Goal: Task Accomplishment & Management: Complete application form

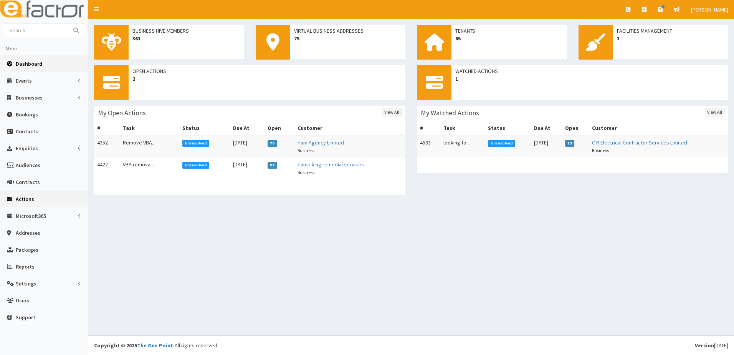
click at [25, 199] on span "Actions" at bounding box center [25, 198] width 18 height 7
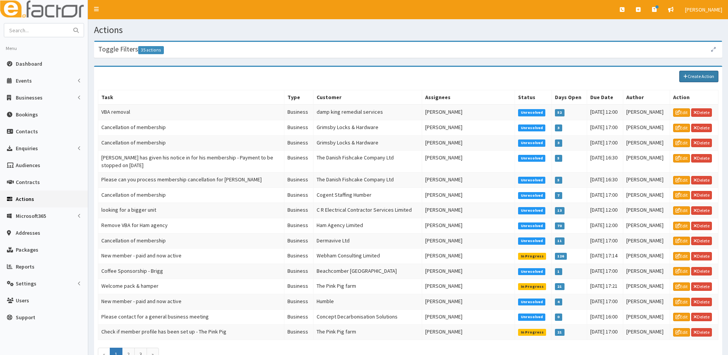
click at [701, 76] on link "Create Action" at bounding box center [698, 77] width 39 height 12
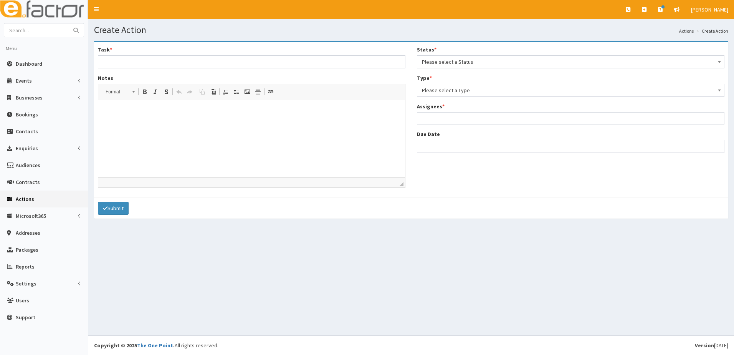
select select
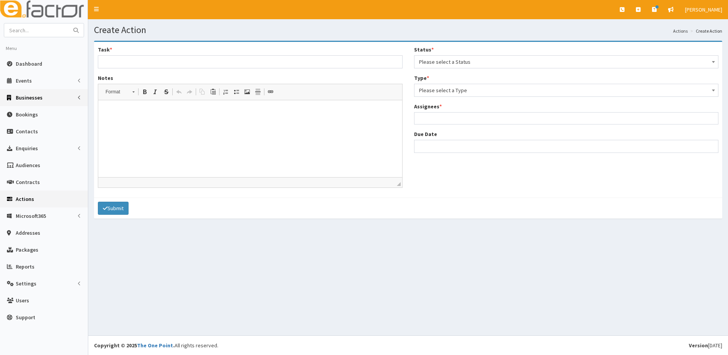
click at [25, 99] on span "Businesses" at bounding box center [29, 97] width 27 height 7
click at [23, 113] on span "Businesses" at bounding box center [29, 111] width 26 height 7
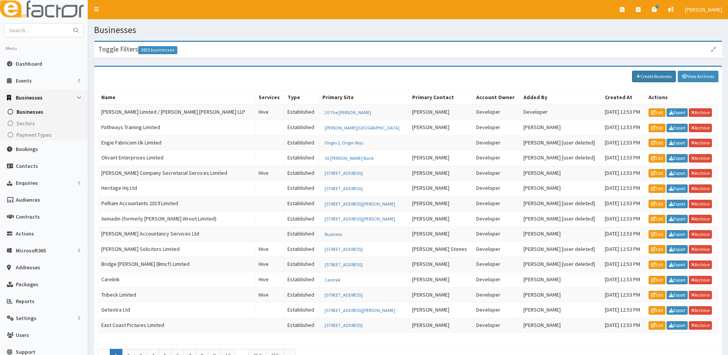
click at [655, 79] on link "Create Business" at bounding box center [654, 77] width 44 height 12
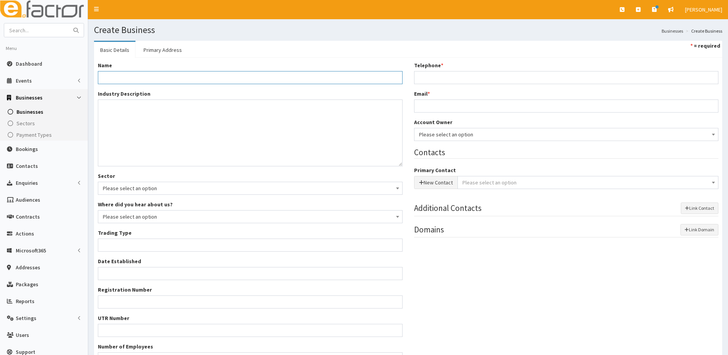
click at [128, 80] on input "Name *" at bounding box center [250, 77] width 305 height 13
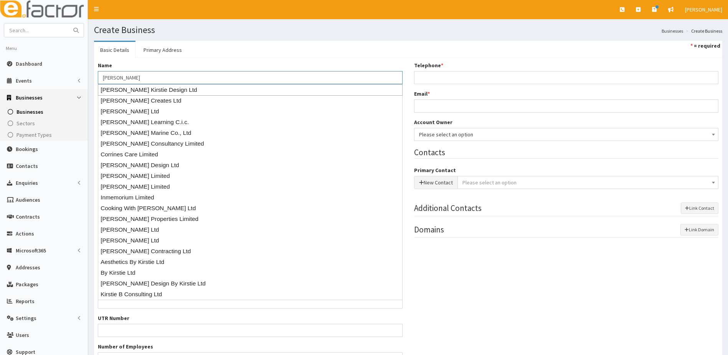
click at [132, 90] on div "[PERSON_NAME] Kirstie Design Ltd" at bounding box center [250, 90] width 305 height 12
type input "[PERSON_NAME] Kirstie Design Ltd"
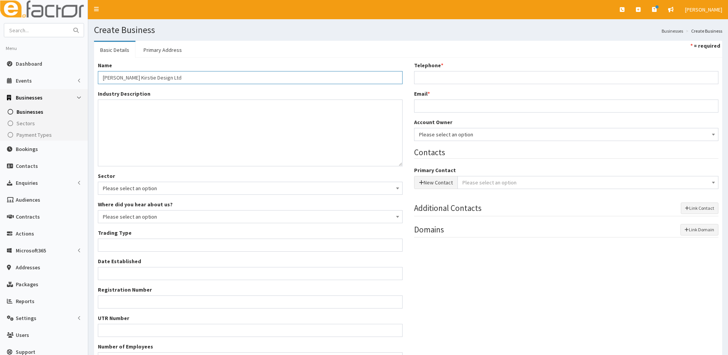
type input "Private limited company"
type input "15895715"
type input "Corrine Kirstie Design Ltd"
click at [439, 77] on input "Telephone *" at bounding box center [566, 77] width 305 height 13
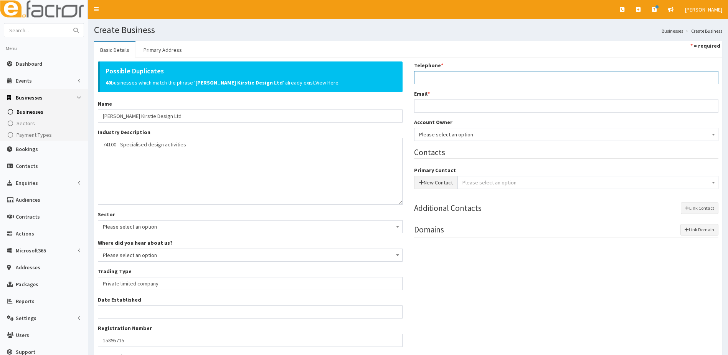
click at [433, 76] on input "Telephone *" at bounding box center [566, 77] width 305 height 13
paste input "07754 590289"
type input "07754 590289"
click at [430, 104] on input "Email *" at bounding box center [566, 105] width 305 height 13
type input "corrinekirstydesignltd@gmail.com"
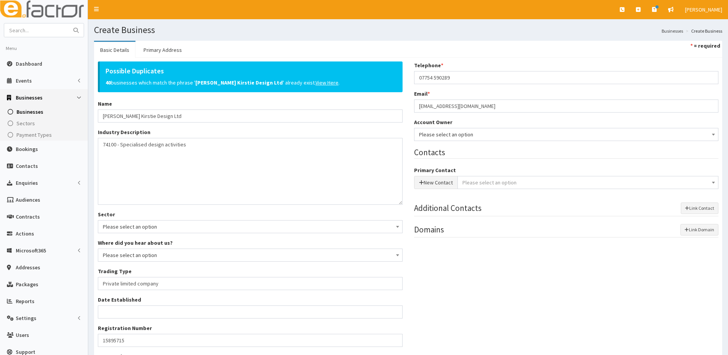
click at [444, 129] on span "Please select an option" at bounding box center [566, 134] width 305 height 13
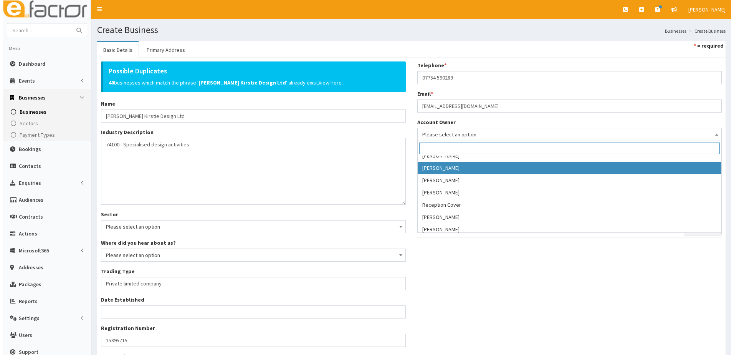
scroll to position [153, 0]
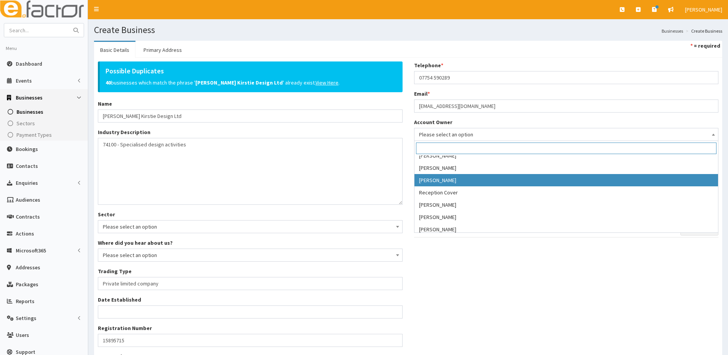
select select "39"
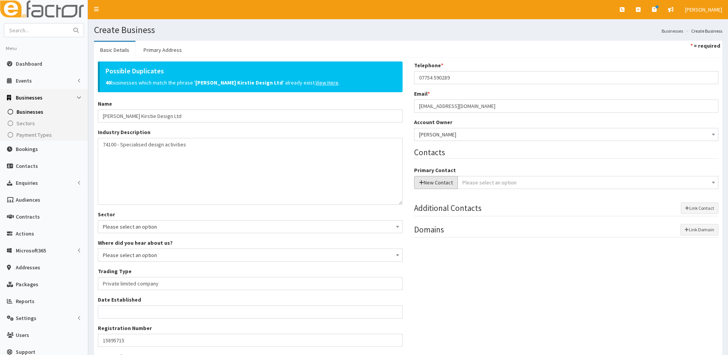
click at [436, 182] on button "New Contact" at bounding box center [436, 182] width 44 height 13
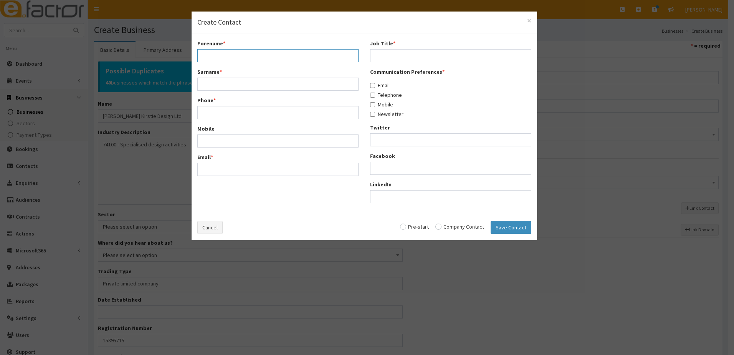
click at [210, 56] on input "Forename *" at bounding box center [277, 55] width 161 height 13
type input "Corrine"
type input "Mill"
click at [216, 117] on input "Phone *" at bounding box center [277, 112] width 161 height 13
paste input "07754 590289"
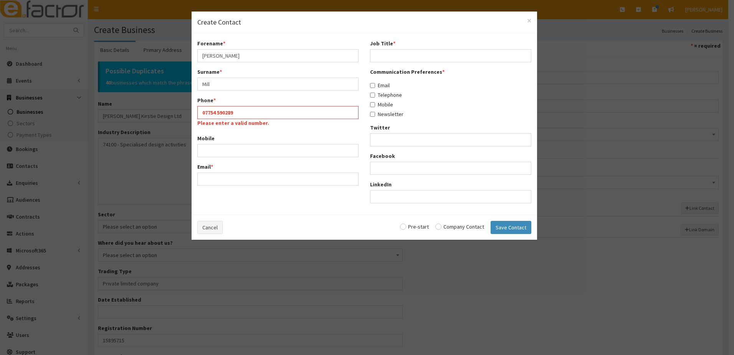
click at [211, 148] on div "Forename * Corrine Surname * Mill Phone * 07754 590289 Please enter a valid num…" at bounding box center [277, 116] width 173 height 152
click at [218, 113] on input "07754 590289" at bounding box center [277, 112] width 161 height 13
type input "07754590289"
paste input "07754 590289"
type input "07754590289"
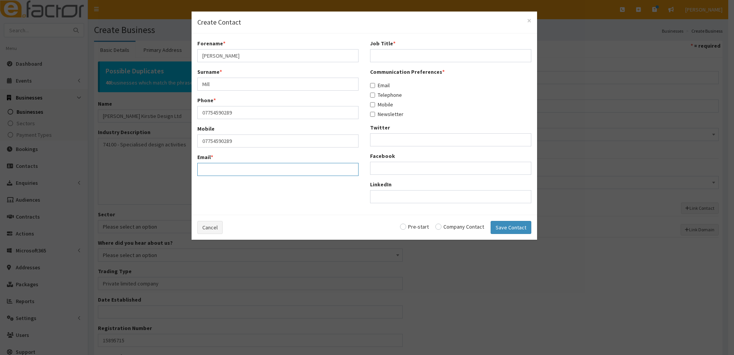
click at [208, 166] on input "Email *" at bounding box center [277, 169] width 161 height 13
type input "[EMAIL_ADDRESS][DOMAIN_NAME]"
click at [381, 51] on input "Job Title *" at bounding box center [450, 55] width 161 height 13
type input "owner"
click at [372, 86] on input "Email" at bounding box center [372, 85] width 5 height 5
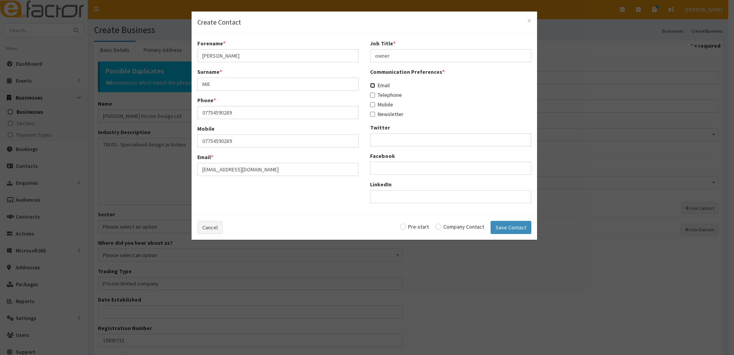
checkbox input "true"
drag, startPoint x: 373, startPoint y: 94, endPoint x: 373, endPoint y: 102, distance: 7.7
click at [373, 95] on input "Telephone" at bounding box center [372, 94] width 5 height 5
checkbox input "true"
drag, startPoint x: 373, startPoint y: 104, endPoint x: 373, endPoint y: 110, distance: 6.1
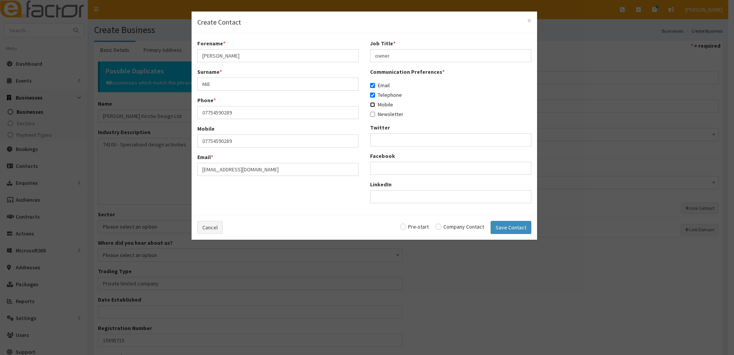
click at [373, 105] on input "Mobile" at bounding box center [372, 104] width 5 height 5
checkbox input "true"
drag, startPoint x: 373, startPoint y: 112, endPoint x: 383, endPoint y: 126, distance: 17.1
click at [373, 112] on input "Newsletter" at bounding box center [372, 114] width 5 height 5
checkbox input "true"
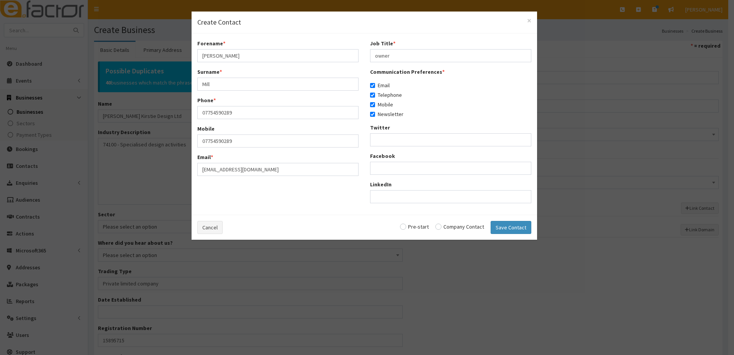
click at [439, 226] on input "radio" at bounding box center [459, 226] width 49 height 5
radio input "true"
click at [503, 229] on button "Save Contact" at bounding box center [510, 227] width 41 height 13
checkbox input "false"
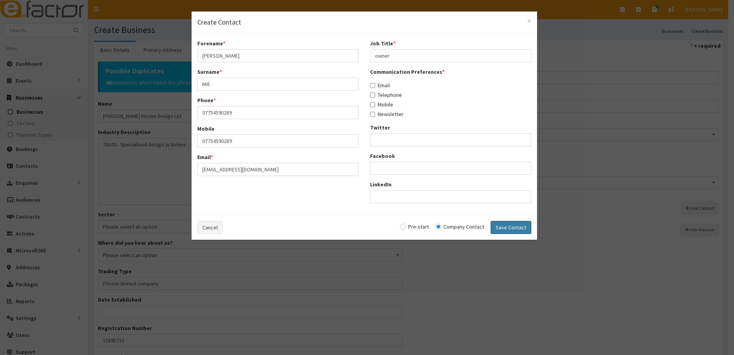
checkbox input "false"
radio input "false"
select select "5273"
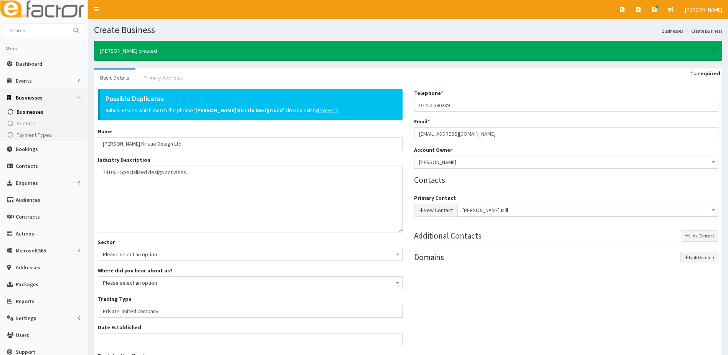
click at [172, 77] on link "Primary Address" at bounding box center [162, 77] width 51 height 16
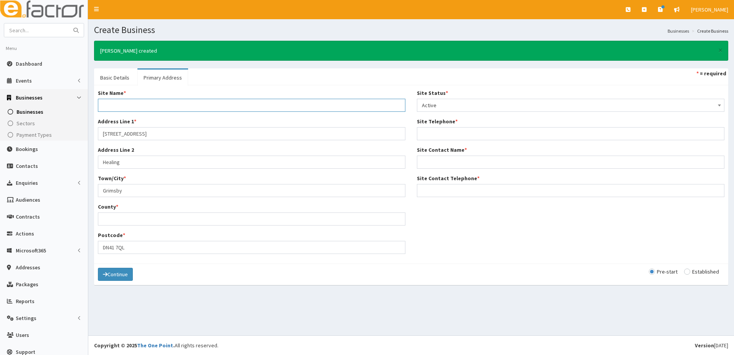
click at [118, 105] on input "Site Name *" at bounding box center [251, 105] width 307 height 13
type input "Corrine Kirstie Design LTD"
click at [114, 217] on input "County *" at bounding box center [251, 218] width 307 height 13
type input "nORTH eAST"
click at [186, 221] on input "nORTH eAST" at bounding box center [251, 218] width 307 height 13
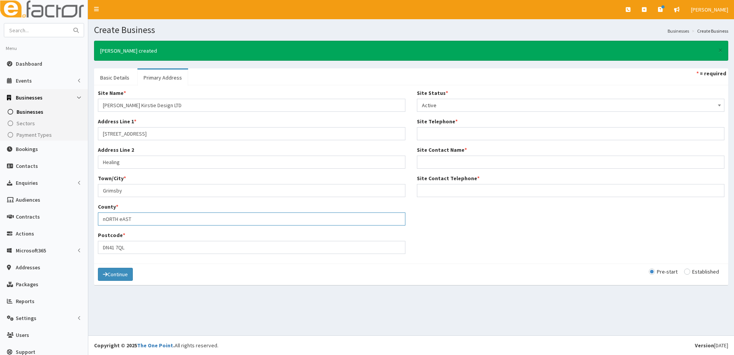
click at [191, 219] on input "nORTH eAST" at bounding box center [251, 218] width 307 height 13
drag, startPoint x: 162, startPoint y: 221, endPoint x: 87, endPoint y: 221, distance: 74.8
click at [87, 221] on div "E Toggle navigation Quick Create Create Business Create Booking Create Contact" at bounding box center [367, 177] width 734 height 355
click at [98, 267] on button "Continue" at bounding box center [115, 273] width 35 height 13
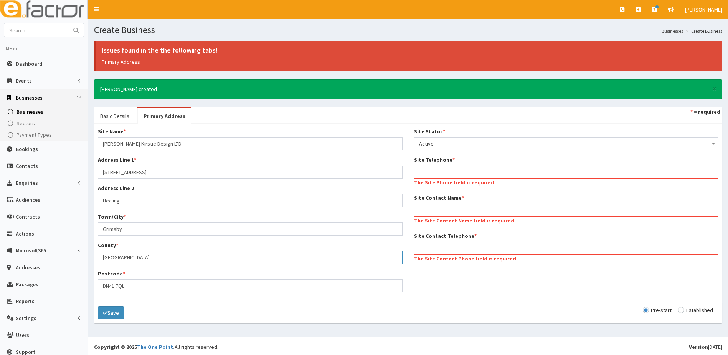
drag, startPoint x: 132, startPoint y: 258, endPoint x: 138, endPoint y: 257, distance: 5.8
click at [132, 258] on input "North East LQincolnshire" at bounding box center [250, 257] width 305 height 13
type input "North East Lincolnshire"
click at [439, 171] on div "Site Status * Please select a Site Status Active Inactive Superceded Superseded…" at bounding box center [566, 198] width 316 height 142
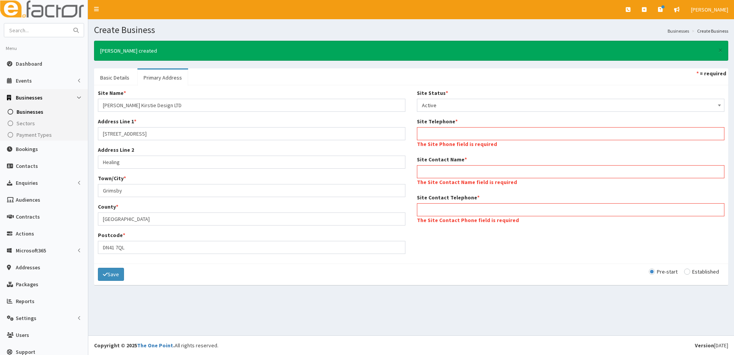
click at [401, 269] on div "Save Pre-start Established" at bounding box center [411, 273] width 634 height 21
click at [435, 135] on input "Site Telephone *" at bounding box center [570, 133] width 307 height 13
click at [432, 137] on input "Site Telephone *" at bounding box center [570, 133] width 307 height 13
paste input "07754 590289"
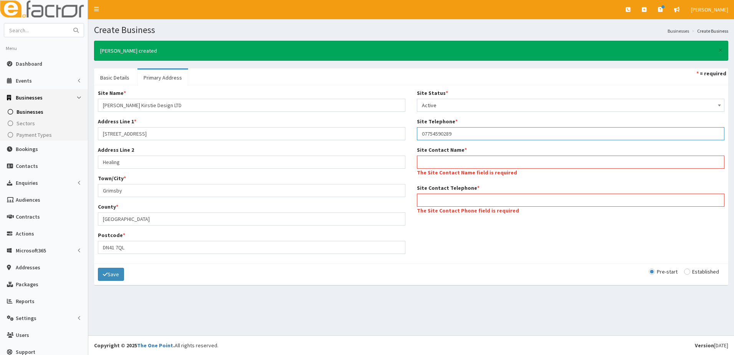
type input "07754590289"
click at [453, 157] on input "Site Contact Name *" at bounding box center [570, 161] width 307 height 13
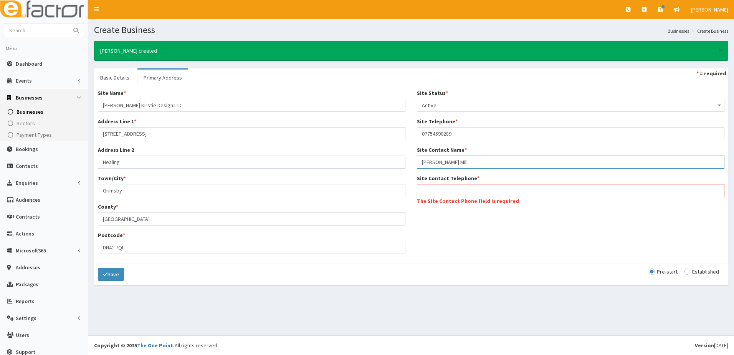
type input "[PERSON_NAME] Mill"
click at [435, 189] on input "Site Contact Telephone *" at bounding box center [570, 190] width 307 height 13
type input "07754590289"
click at [684, 269] on input "radio" at bounding box center [701, 271] width 35 height 5
radio input "true"
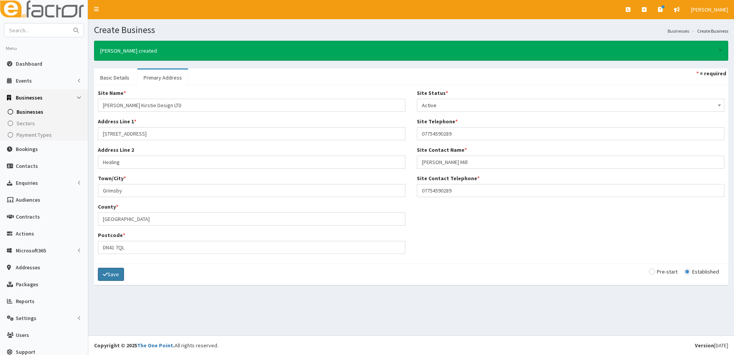
click at [109, 275] on button "Save" at bounding box center [111, 273] width 26 height 13
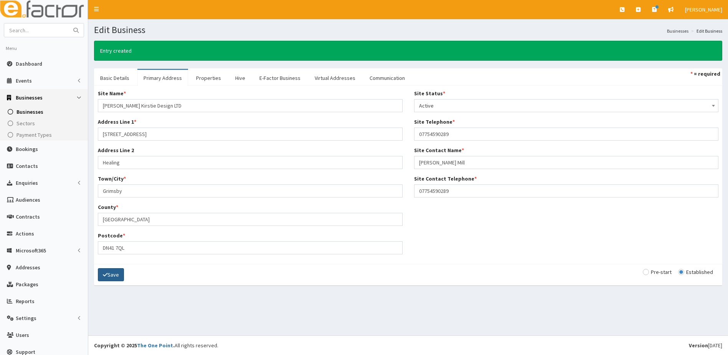
click at [109, 275] on button "Save" at bounding box center [111, 274] width 26 height 13
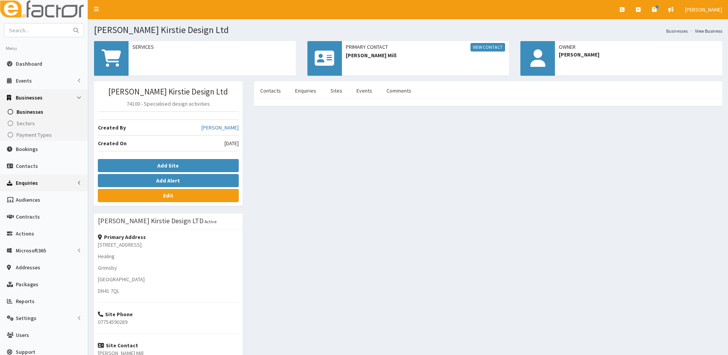
click at [21, 183] on span "Enquiries" at bounding box center [27, 182] width 22 height 7
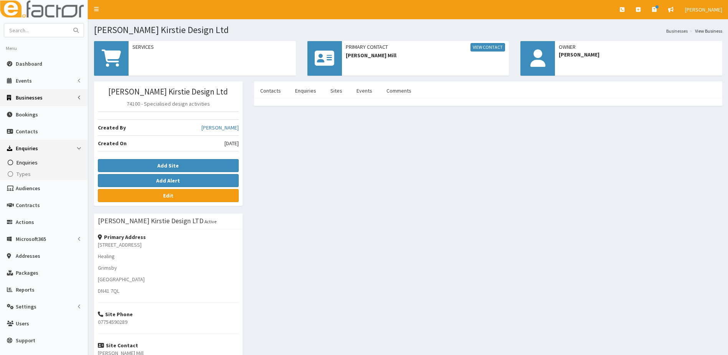
click at [27, 162] on span "Enquiries" at bounding box center [26, 162] width 21 height 7
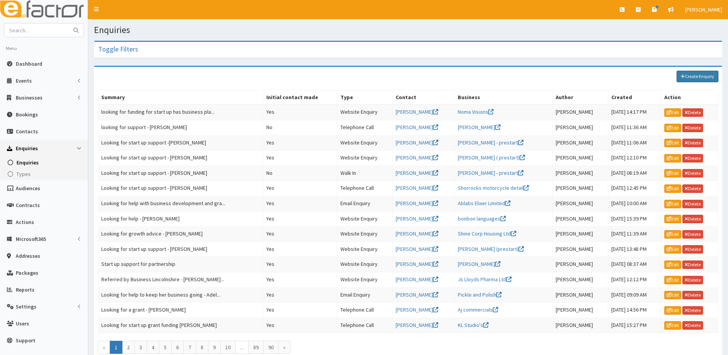
click at [690, 76] on link "Create Enquiry" at bounding box center [697, 77] width 42 height 12
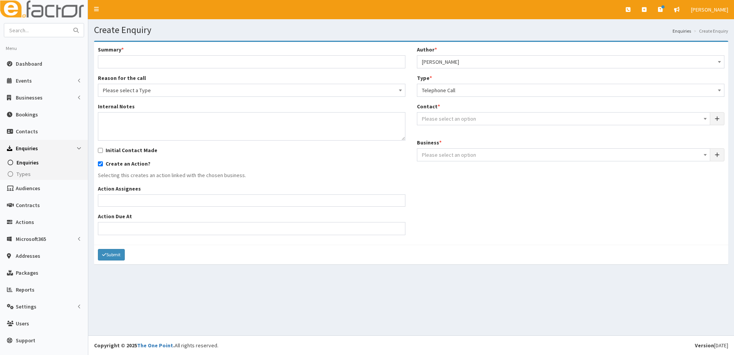
select select
click at [114, 65] on input "Summary *" at bounding box center [251, 61] width 307 height 13
type input "Looking for guidance - [PERSON_NAME]"
click at [139, 88] on span "Please select a Type" at bounding box center [251, 90] width 297 height 11
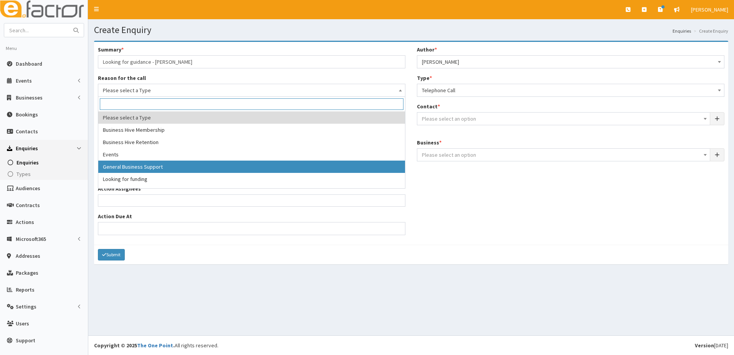
select select "3"
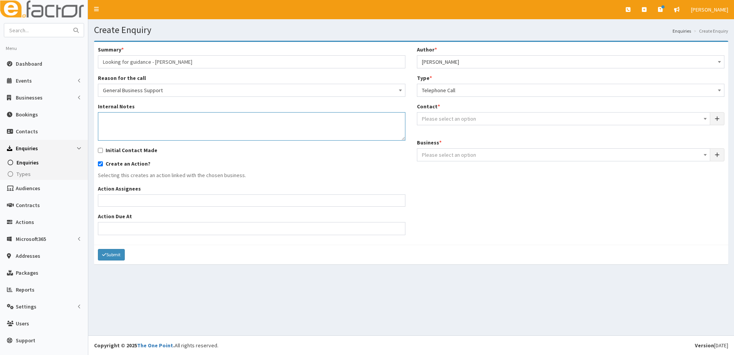
click at [130, 116] on textarea "Internal Notes" at bounding box center [251, 126] width 307 height 28
paste textarea "[PERSON_NAME] I run a small local business offering a freelance interior design…"
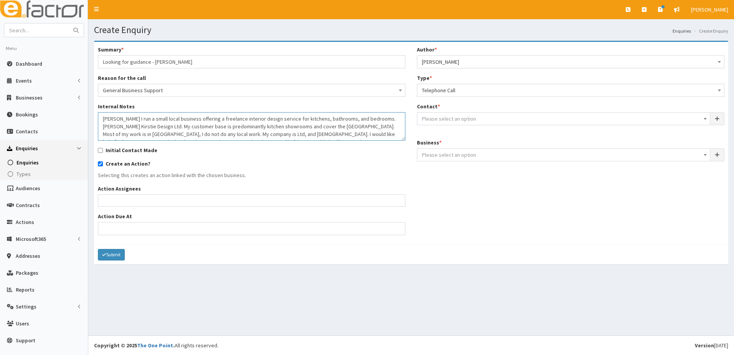
scroll to position [13, 0]
click at [235, 129] on textarea "[PERSON_NAME] I run a small local business offering a freelance interior design…" at bounding box center [251, 126] width 307 height 28
click at [236, 129] on textarea "[PERSON_NAME] I run a small local business offering a freelance interior design…" at bounding box center [251, 126] width 307 height 28
click at [256, 127] on textarea "[PERSON_NAME] I run a small local business offering a freelance interior design…" at bounding box center [251, 126] width 307 height 28
click at [285, 135] on textarea "[PERSON_NAME] I run a small local business offering a freelance interior design…" at bounding box center [251, 126] width 307 height 28
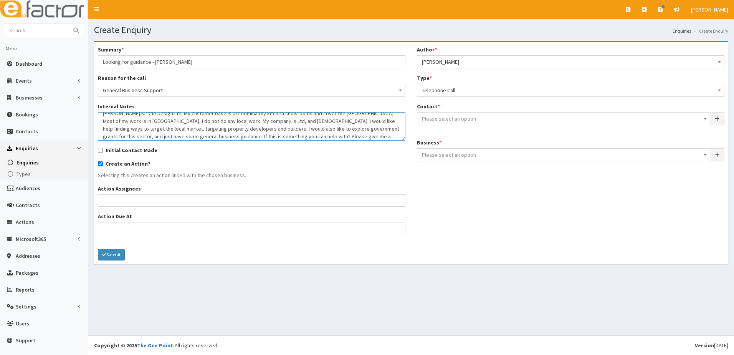
click at [289, 135] on textarea "[PERSON_NAME] I run a small local business offering a freelance interior design…" at bounding box center [251, 126] width 307 height 28
paste textarea "07754 590289"
click at [325, 135] on textarea "[PERSON_NAME] I run a small local business offering a freelance interior design…" at bounding box center [251, 126] width 307 height 28
type textarea "[PERSON_NAME] I run a small local business offering a freelance interior design…"
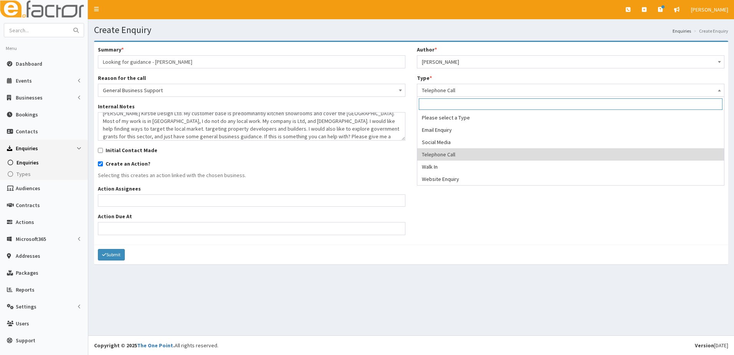
click at [448, 91] on span "Telephone Call" at bounding box center [570, 90] width 297 height 11
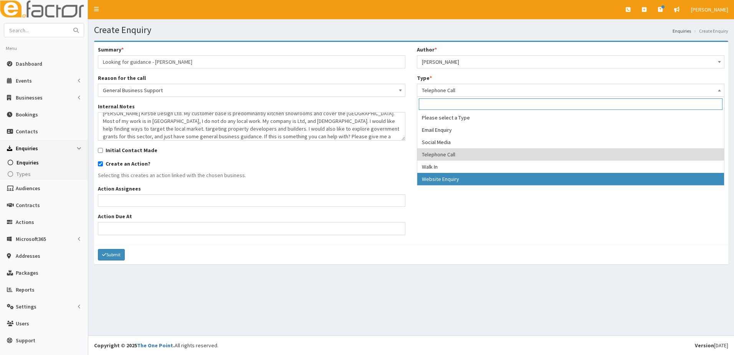
select select "3"
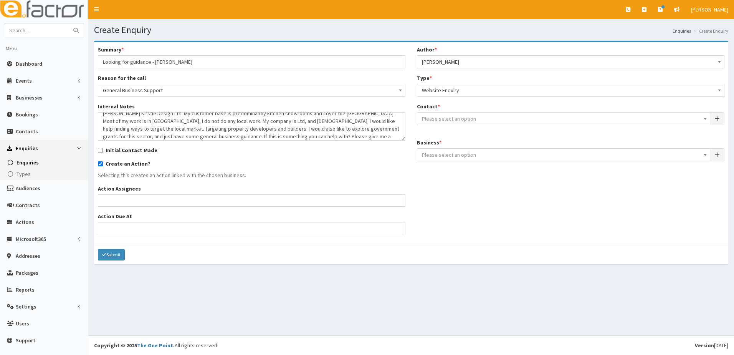
click at [440, 119] on span "Please select an option" at bounding box center [449, 118] width 54 height 7
click at [441, 134] on input "search" at bounding box center [563, 133] width 289 height 12
type input "[PERSON_NAME]"
click at [399, 153] on div "Initial Contact Made" at bounding box center [251, 150] width 307 height 8
click at [474, 117] on span "Please select an option" at bounding box center [563, 118] width 283 height 11
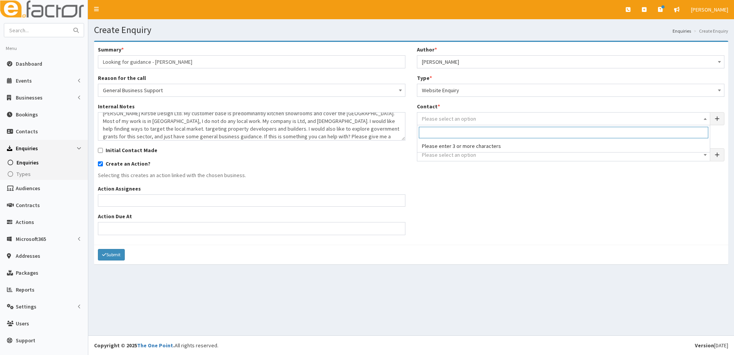
click at [125, 200] on ul at bounding box center [251, 200] width 307 height 10
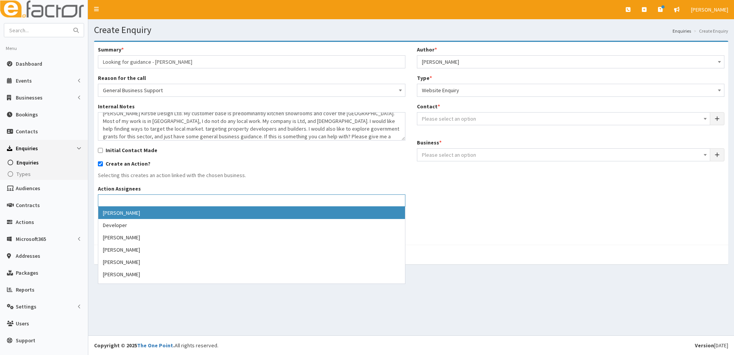
click at [102, 150] on input "Initial Contact Made" at bounding box center [100, 150] width 5 height 5
checkbox input "true"
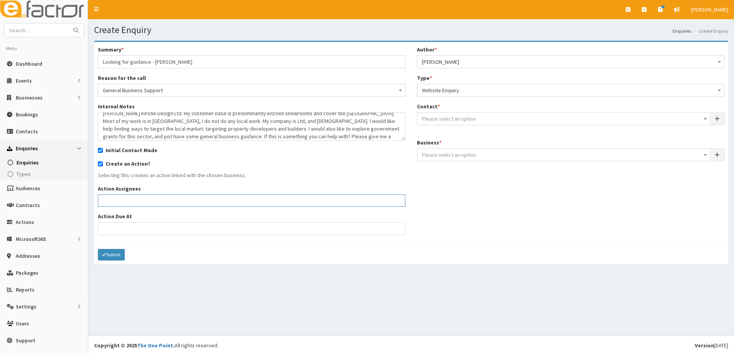
click at [129, 199] on ul at bounding box center [251, 200] width 307 height 10
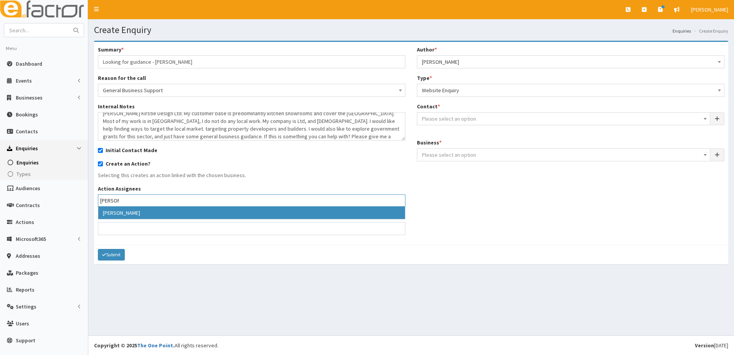
type input "[PERSON_NAME]"
select select "20"
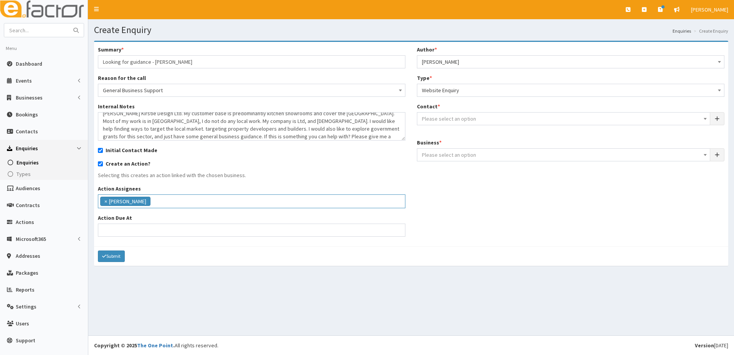
scroll to position [22, 0]
click at [109, 230] on input "Action Due At" at bounding box center [251, 229] width 307 height 13
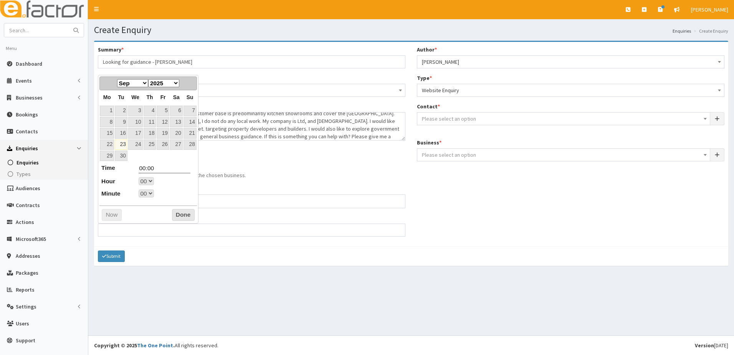
click at [145, 84] on select "Jan Feb Mar Apr May Jun [DATE] Aug Sep Oct Nov Dec" at bounding box center [132, 83] width 31 height 8
click at [153, 110] on link "2" at bounding box center [149, 111] width 13 height 10
click at [151, 181] on select "00 01 02 03 04 05 06 07 08 09 10 11 12 13 14 15 16 17 18 19 20 21 22 23" at bounding box center [146, 181] width 15 height 8
type input "[DATE] 17:00"
type input "17:00"
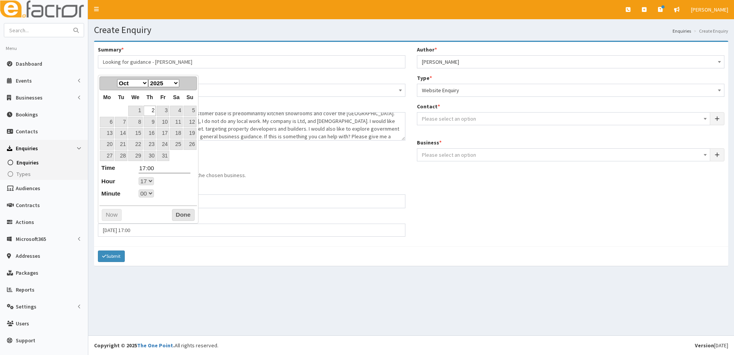
select select "17"
click at [145, 112] on link "2" at bounding box center [149, 111] width 13 height 10
select select "17"
click at [175, 215] on button "Done" at bounding box center [183, 215] width 23 height 12
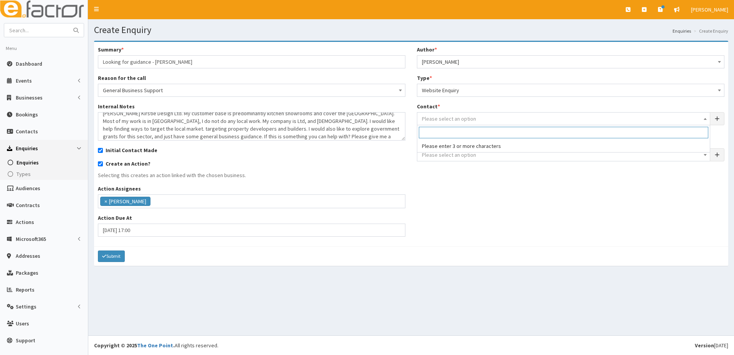
click at [449, 118] on span "Please select an option" at bounding box center [449, 118] width 54 height 7
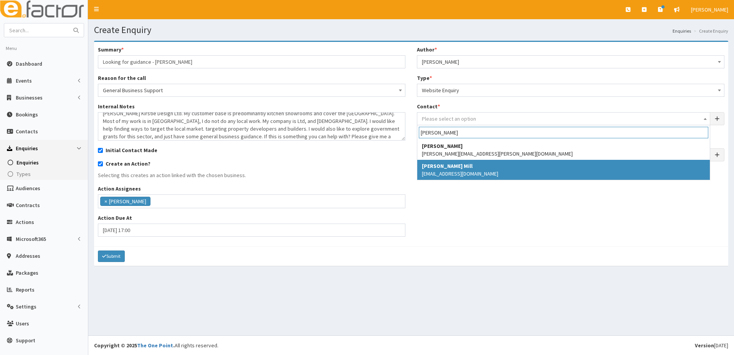
type input "[PERSON_NAME]"
select select "5273"
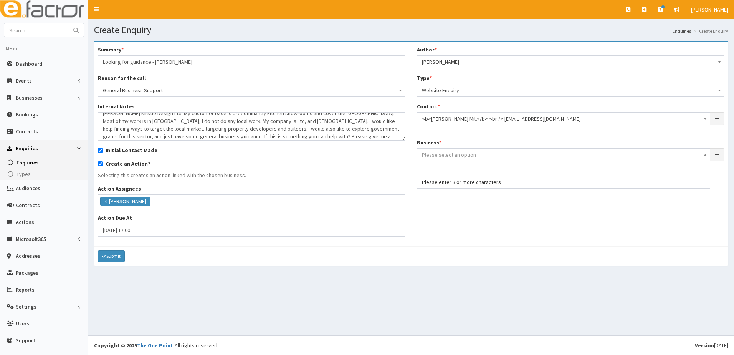
click at [440, 153] on span "Please select an option" at bounding box center [449, 154] width 54 height 7
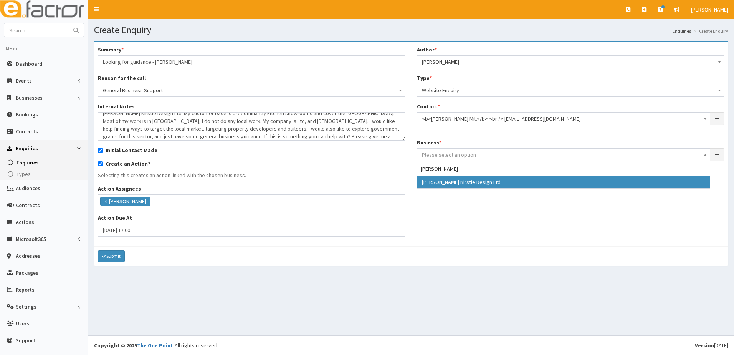
type input "[PERSON_NAME]"
select select "4208"
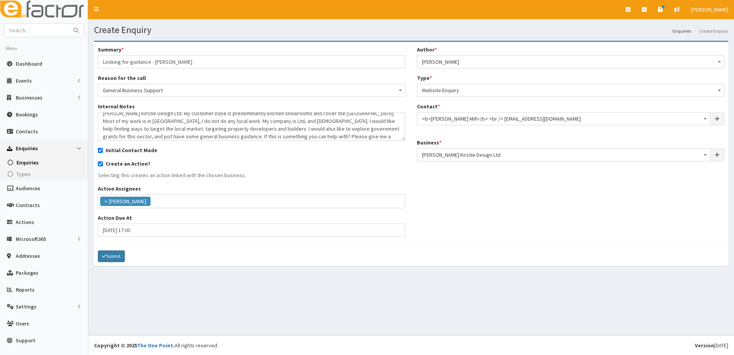
click at [114, 257] on button "Submit" at bounding box center [111, 256] width 27 height 12
